Goal: Transaction & Acquisition: Subscribe to service/newsletter

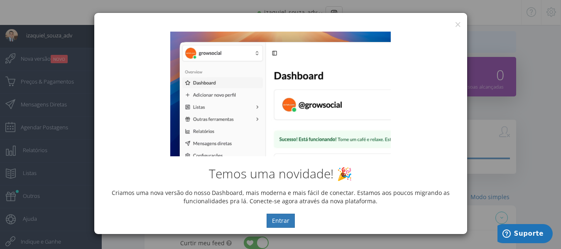
click at [455, 27] on div "Temos uma novidade! 🎉 Criamos uma nova versão do nosso Dashboard, mais moderna …" at bounding box center [280, 129] width 373 height 208
click at [459, 21] on button "×" at bounding box center [457, 24] width 6 height 11
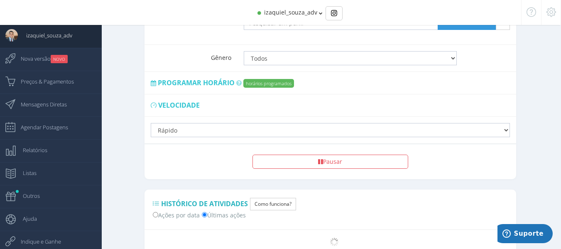
scroll to position [636, 0]
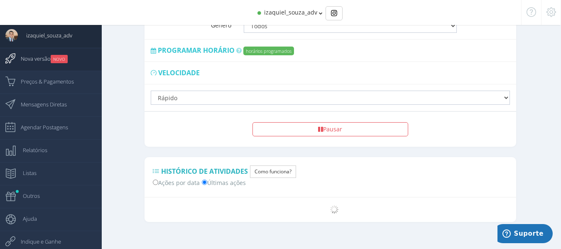
click at [28, 56] on span "Nova versão NOVO" at bounding box center [39, 58] width 55 height 21
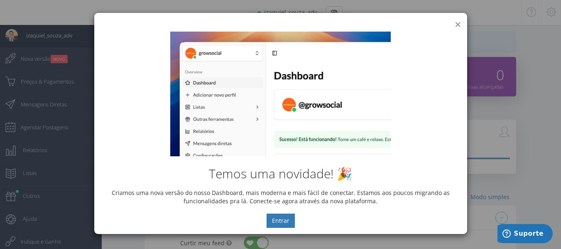
click at [457, 24] on button "×" at bounding box center [457, 24] width 6 height 11
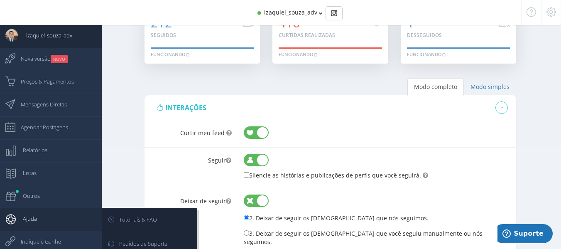
scroll to position [124, 0]
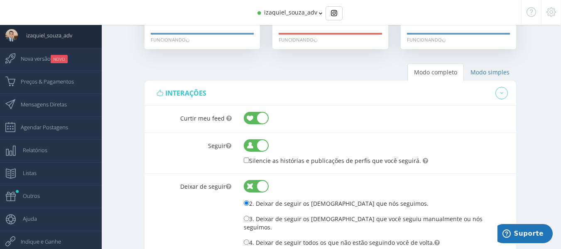
click at [293, 17] on div "izaquiel_souza_adv" at bounding box center [280, 12] width 436 height 25
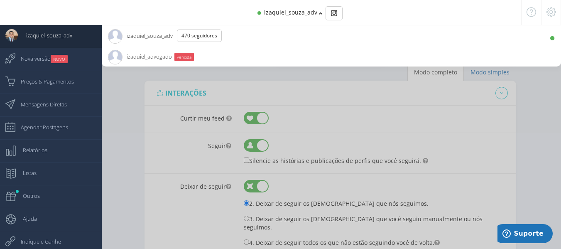
click at [143, 56] on span "izaquiel_advogado 10.9K Seguidores" at bounding box center [140, 56] width 64 height 21
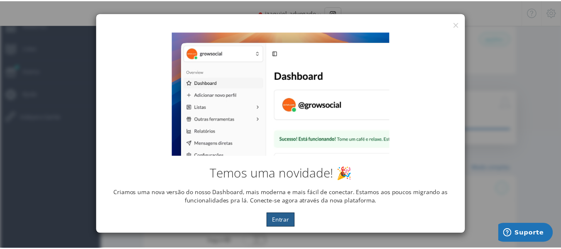
scroll to position [0, 0]
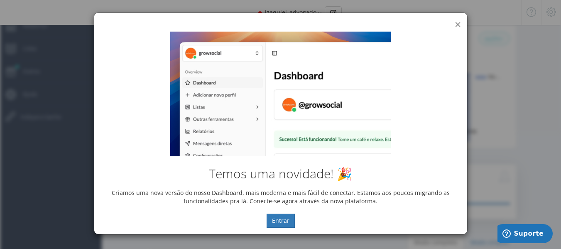
click at [457, 22] on button "×" at bounding box center [457, 24] width 6 height 11
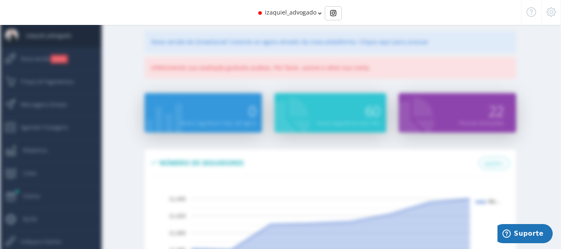
click at [545, 10] on div at bounding box center [551, 12] width 20 height 25
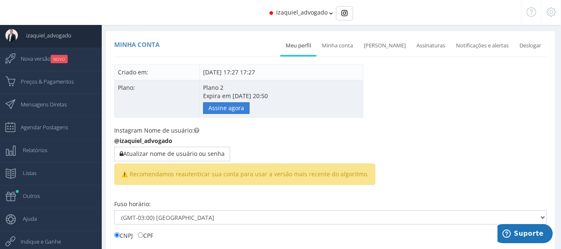
click at [211, 111] on link "Assine agora" at bounding box center [226, 108] width 46 height 12
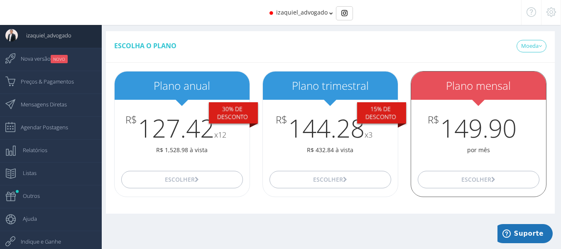
click at [506, 134] on h3 "R$ 149.90" at bounding box center [478, 127] width 135 height 27
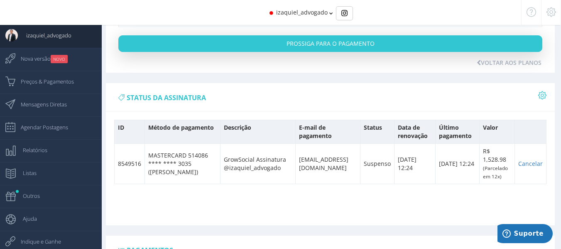
scroll to position [290, 0]
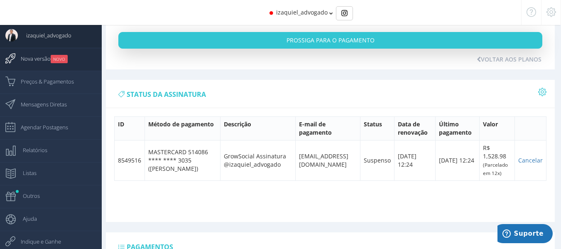
click at [40, 54] on span "Nova versão NOVO" at bounding box center [39, 58] width 55 height 21
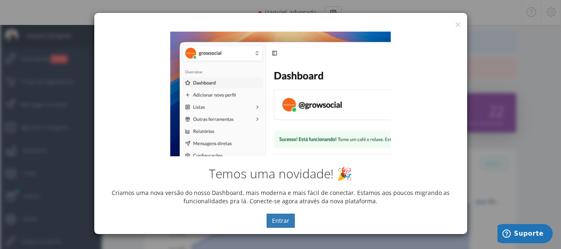
click at [454, 25] on div "× IG Grow Social" at bounding box center [280, 19] width 373 height 12
click at [454, 26] on div "Temos uma novidade! 🎉 Criamos uma nova versão do nosso Dashboard, mais moderna …" at bounding box center [280, 129] width 373 height 208
click at [457, 21] on button "×" at bounding box center [457, 24] width 6 height 11
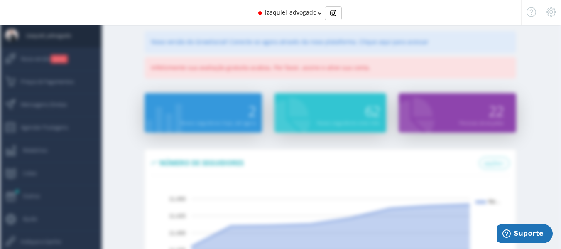
click at [317, 18] on div "izaquiel_advogado" at bounding box center [280, 12] width 436 height 25
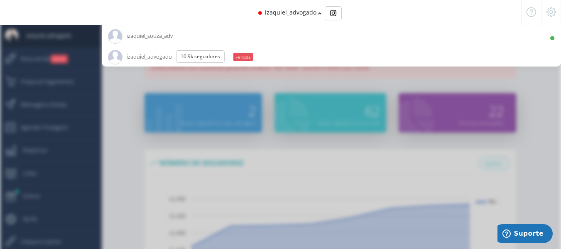
click at [317, 21] on div "izaquiel_advogado" at bounding box center [280, 12] width 436 height 25
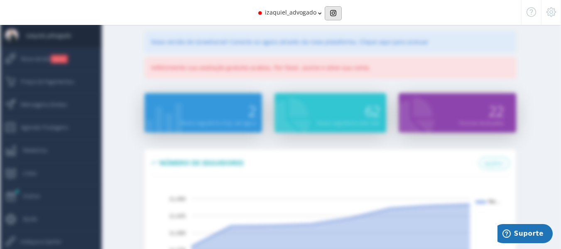
click at [330, 14] on img "Basic example" at bounding box center [333, 13] width 6 height 6
click at [547, 10] on icon at bounding box center [551, 12] width 10 height 6
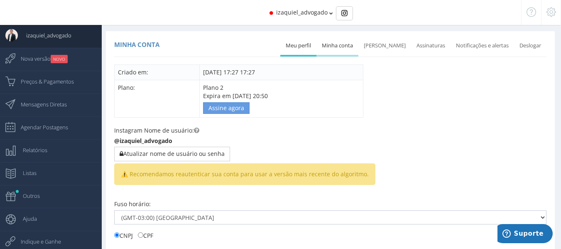
click at [341, 48] on link "Minha conta" at bounding box center [337, 46] width 42 height 18
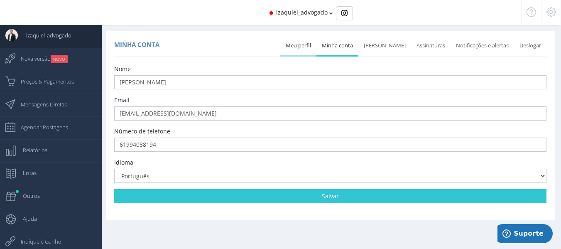
click at [295, 42] on link "Meu perfil" at bounding box center [298, 46] width 36 height 18
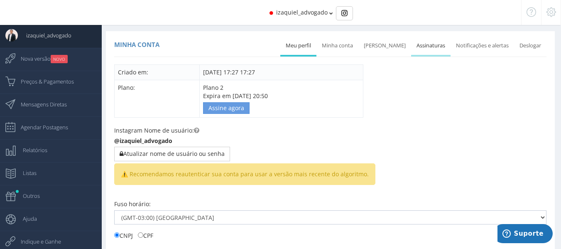
click at [434, 49] on link "Assinaturas" at bounding box center [430, 46] width 39 height 18
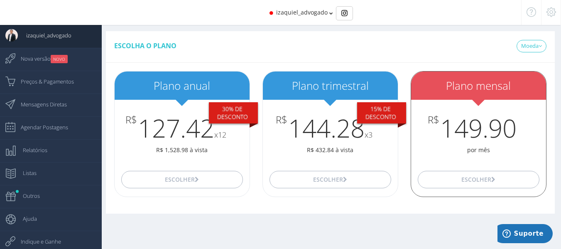
click at [469, 136] on h3 "R$ 149.90" at bounding box center [478, 127] width 135 height 27
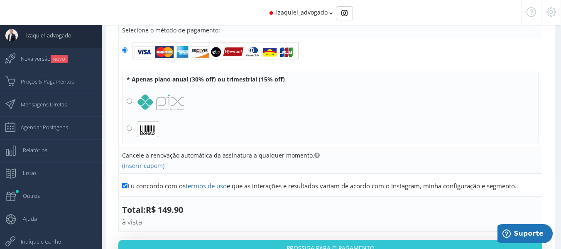
scroll to position [124, 0]
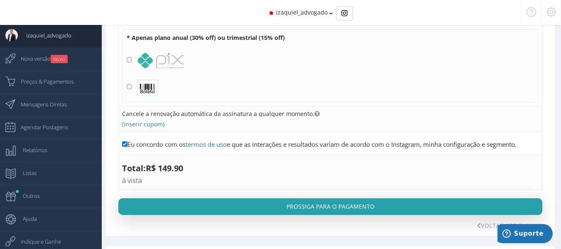
click at [325, 212] on button "Prossiga para o pagamento" at bounding box center [330, 206] width 424 height 17
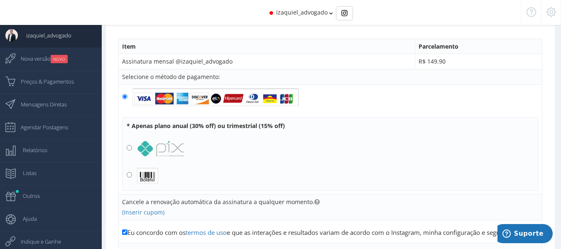
scroll to position [0, 0]
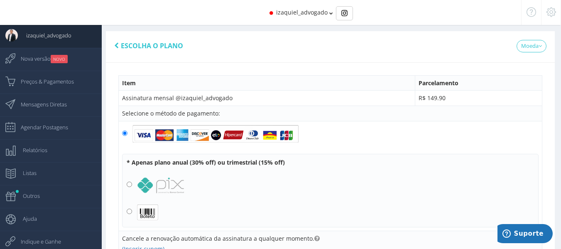
click at [555, 12] on icon at bounding box center [551, 12] width 10 height 6
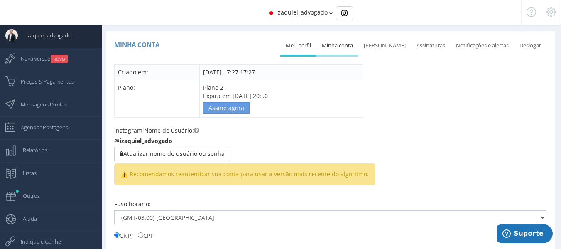
click at [352, 51] on link "Minha conta" at bounding box center [337, 46] width 42 height 18
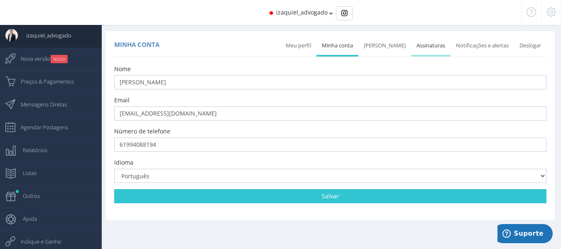
click at [428, 44] on link "Assinaturas" at bounding box center [430, 46] width 39 height 18
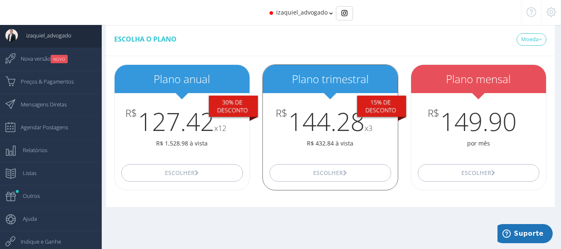
scroll to position [8, 0]
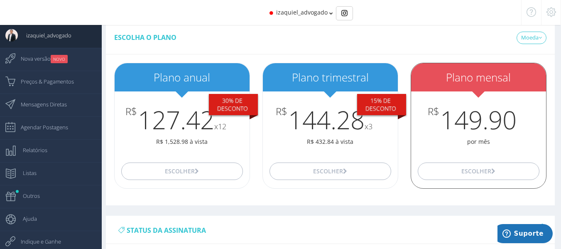
click at [461, 87] on div "Plano mensal" at bounding box center [478, 77] width 135 height 29
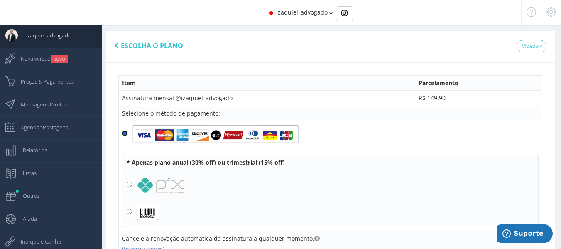
click at [124, 131] on input "radio" at bounding box center [124, 132] width 5 height 5
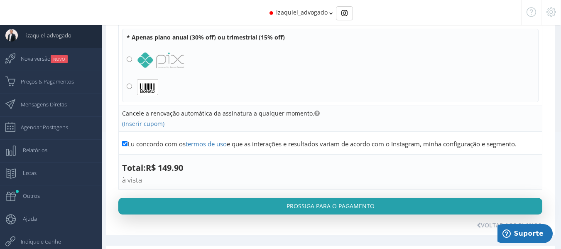
scroll to position [139, 0]
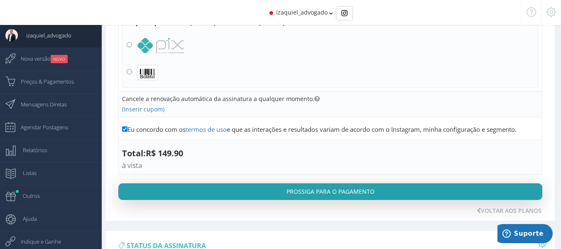
click at [339, 187] on button "Prossiga para o pagamento" at bounding box center [330, 191] width 424 height 17
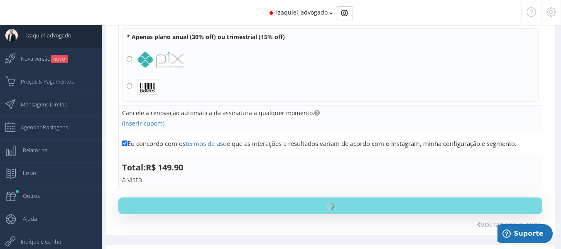
scroll to position [124, 0]
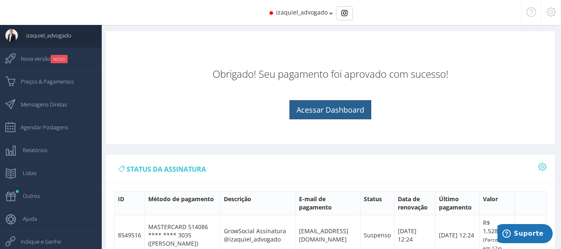
click at [327, 116] on link "Acessar Dashboard" at bounding box center [330, 109] width 82 height 19
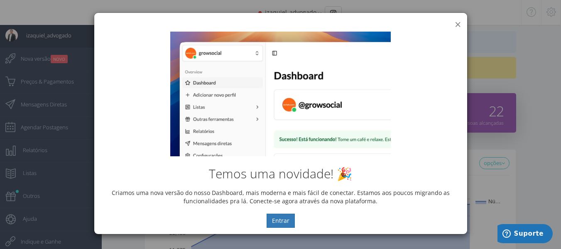
click at [460, 21] on button "×" at bounding box center [457, 24] width 6 height 11
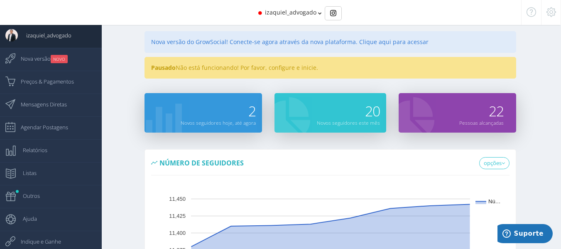
click at [552, 18] on div at bounding box center [551, 12] width 20 height 25
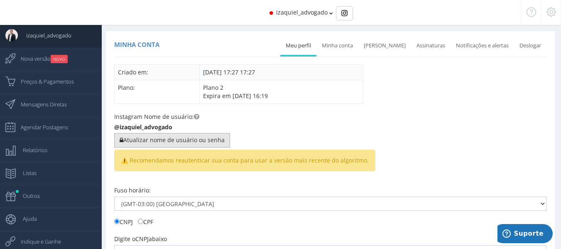
click at [199, 135] on button "Atualizar nome de usuário ou senha" at bounding box center [172, 140] width 116 height 14
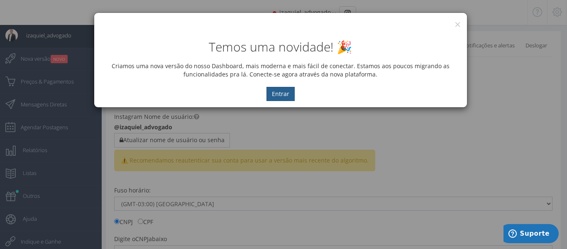
click at [278, 93] on button "Entrar" at bounding box center [280, 94] width 28 height 14
